Goal: Check status

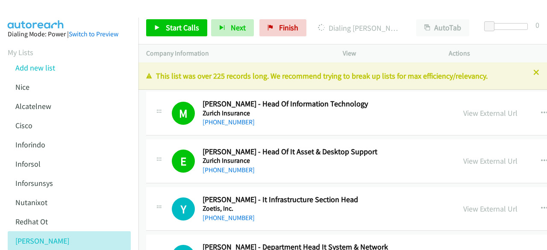
drag, startPoint x: 0, startPoint y: 0, endPoint x: 463, endPoint y: 95, distance: 472.7
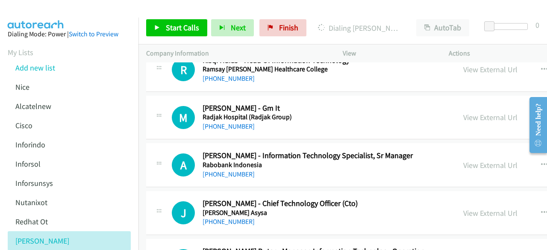
scroll to position [6731, 0]
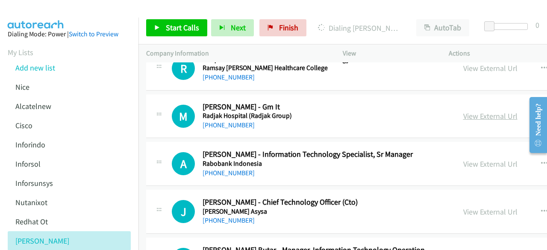
click at [463, 111] on link "View External Url" at bounding box center [490, 116] width 54 height 10
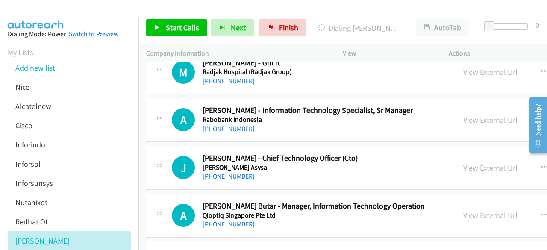
scroll to position [6775, 0]
click at [463, 114] on link "View External Url" at bounding box center [490, 119] width 54 height 10
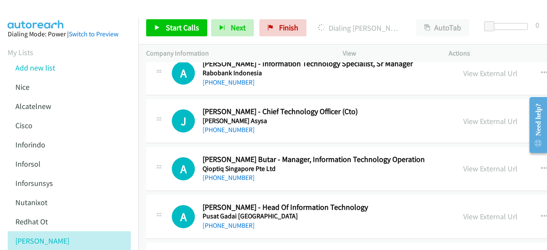
scroll to position [6834, 0]
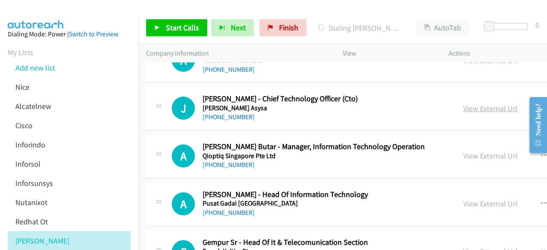
click at [463, 103] on link "View External Url" at bounding box center [490, 108] width 54 height 10
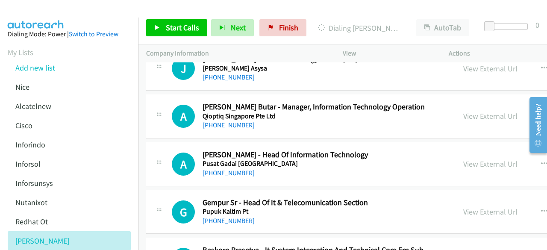
scroll to position [6877, 0]
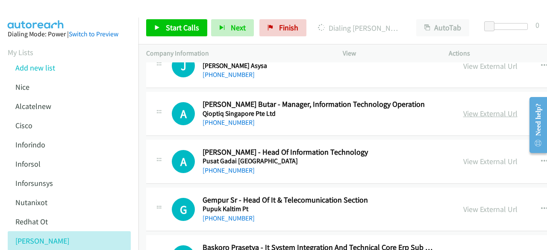
click at [464, 108] on link "View External Url" at bounding box center [490, 113] width 54 height 10
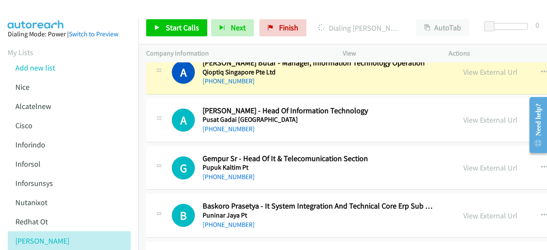
scroll to position [6923, 0]
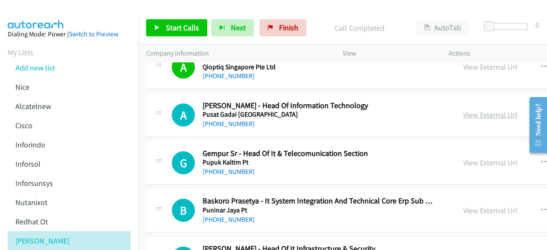
click at [494, 110] on link "View External Url" at bounding box center [490, 115] width 54 height 10
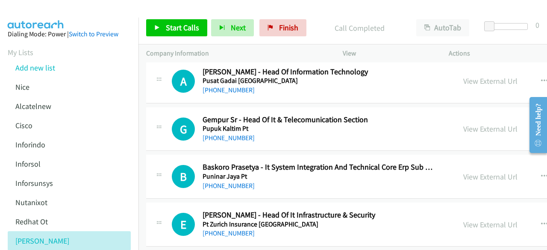
scroll to position [6963, 0]
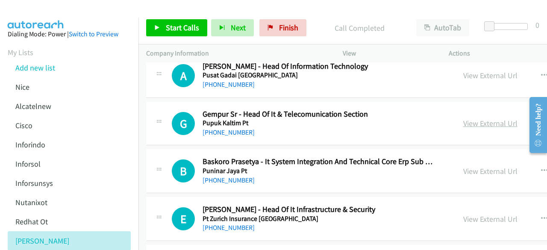
click at [463, 118] on link "View External Url" at bounding box center [490, 123] width 54 height 10
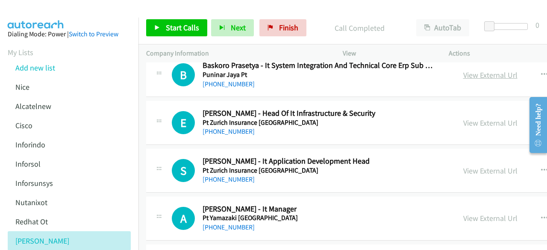
scroll to position [7061, 0]
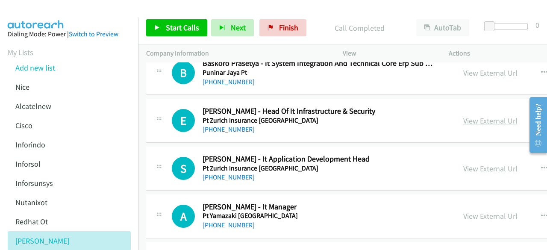
click at [463, 116] on link "View External Url" at bounding box center [490, 121] width 54 height 10
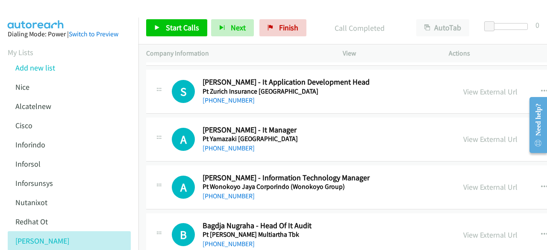
scroll to position [7139, 0]
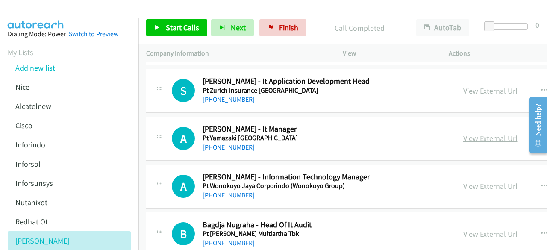
click at [463, 133] on link "View External Url" at bounding box center [490, 138] width 54 height 10
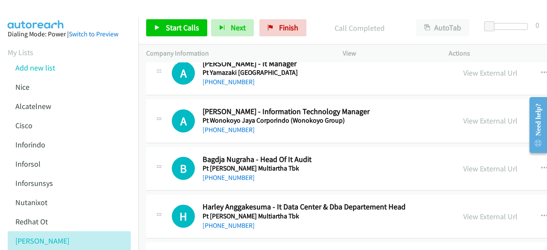
scroll to position [7204, 0]
click at [472, 115] on link "View External Url" at bounding box center [490, 120] width 54 height 10
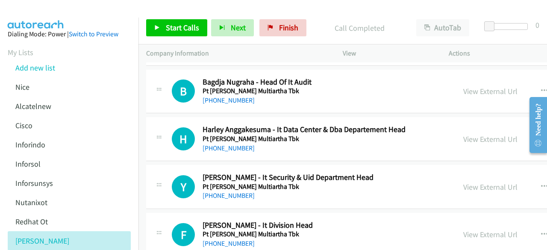
scroll to position [7265, 0]
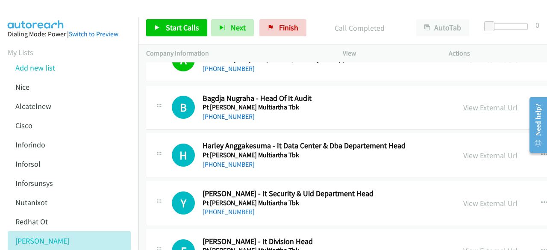
click at [463, 103] on link "View External Url" at bounding box center [490, 108] width 54 height 10
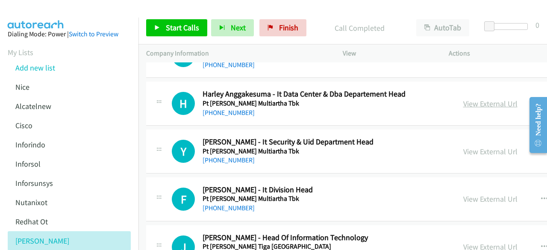
click at [471, 99] on link "View External Url" at bounding box center [490, 104] width 54 height 10
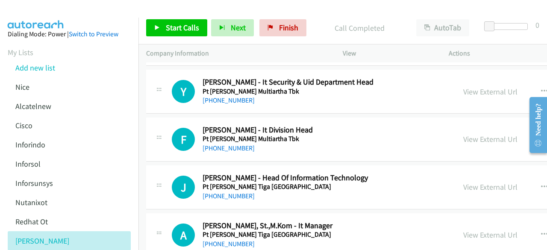
scroll to position [7392, 0]
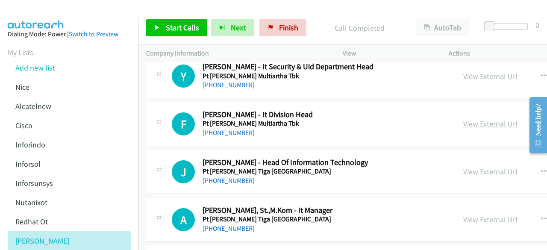
click at [463, 119] on link "View External Url" at bounding box center [490, 124] width 54 height 10
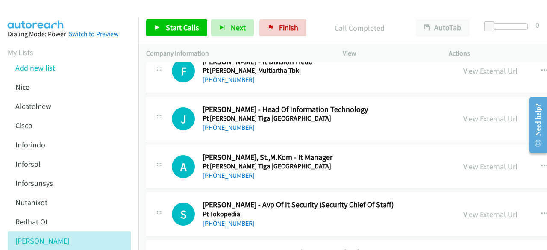
scroll to position [7446, 0]
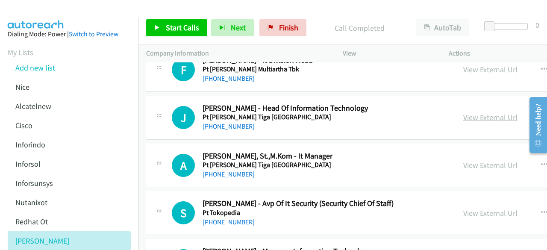
click at [463, 112] on link "View External Url" at bounding box center [490, 117] width 54 height 10
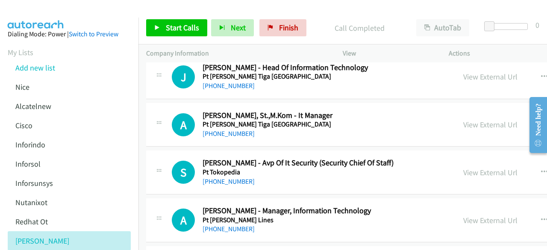
scroll to position [7487, 0]
click at [464, 119] on link "View External Url" at bounding box center [490, 124] width 54 height 10
